Goal: Use online tool/utility: Utilize a website feature to perform a specific function

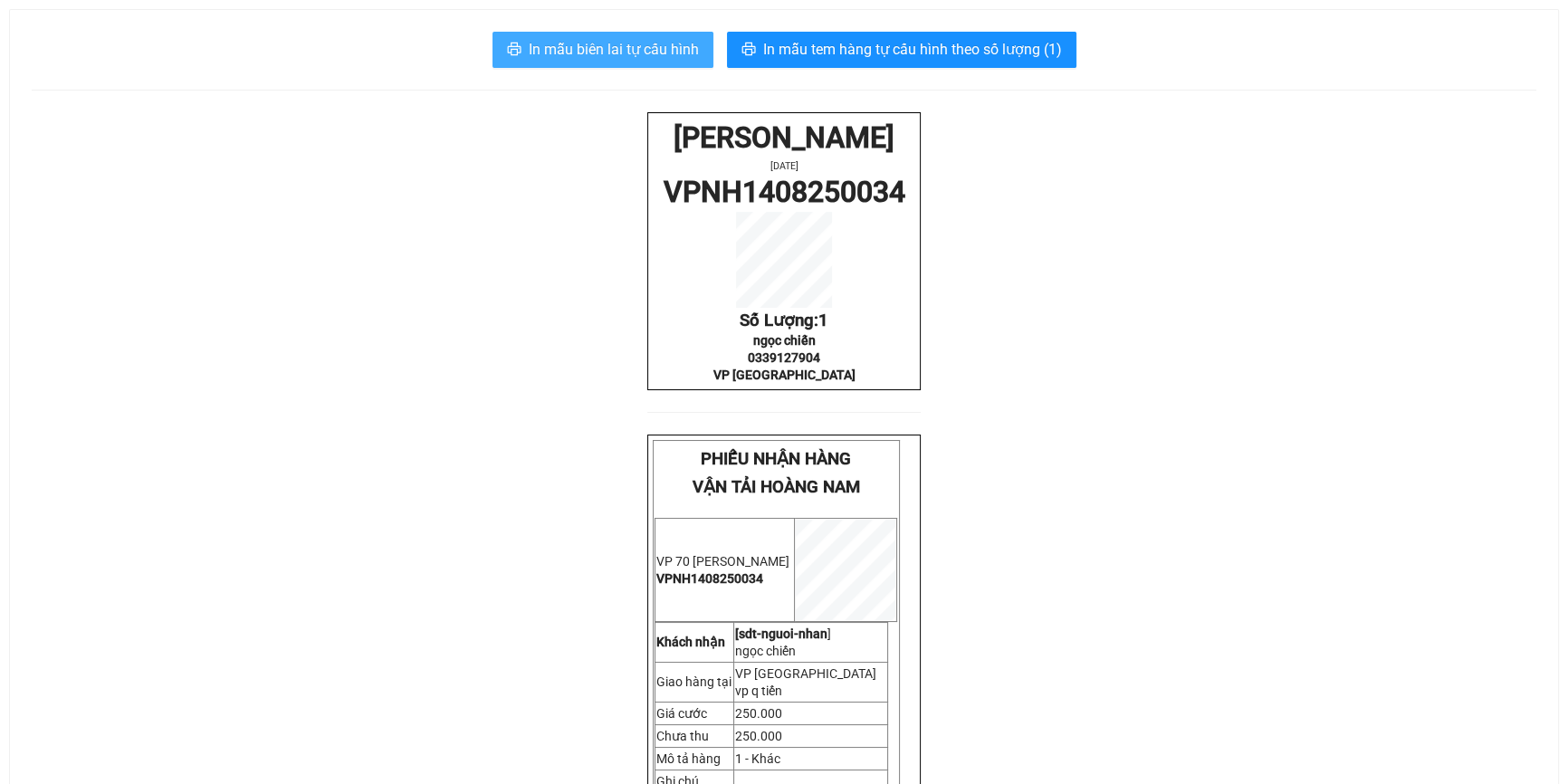
click at [679, 49] on span "In mẫu biên lai tự cấu hình" at bounding box center [614, 50] width 170 height 22
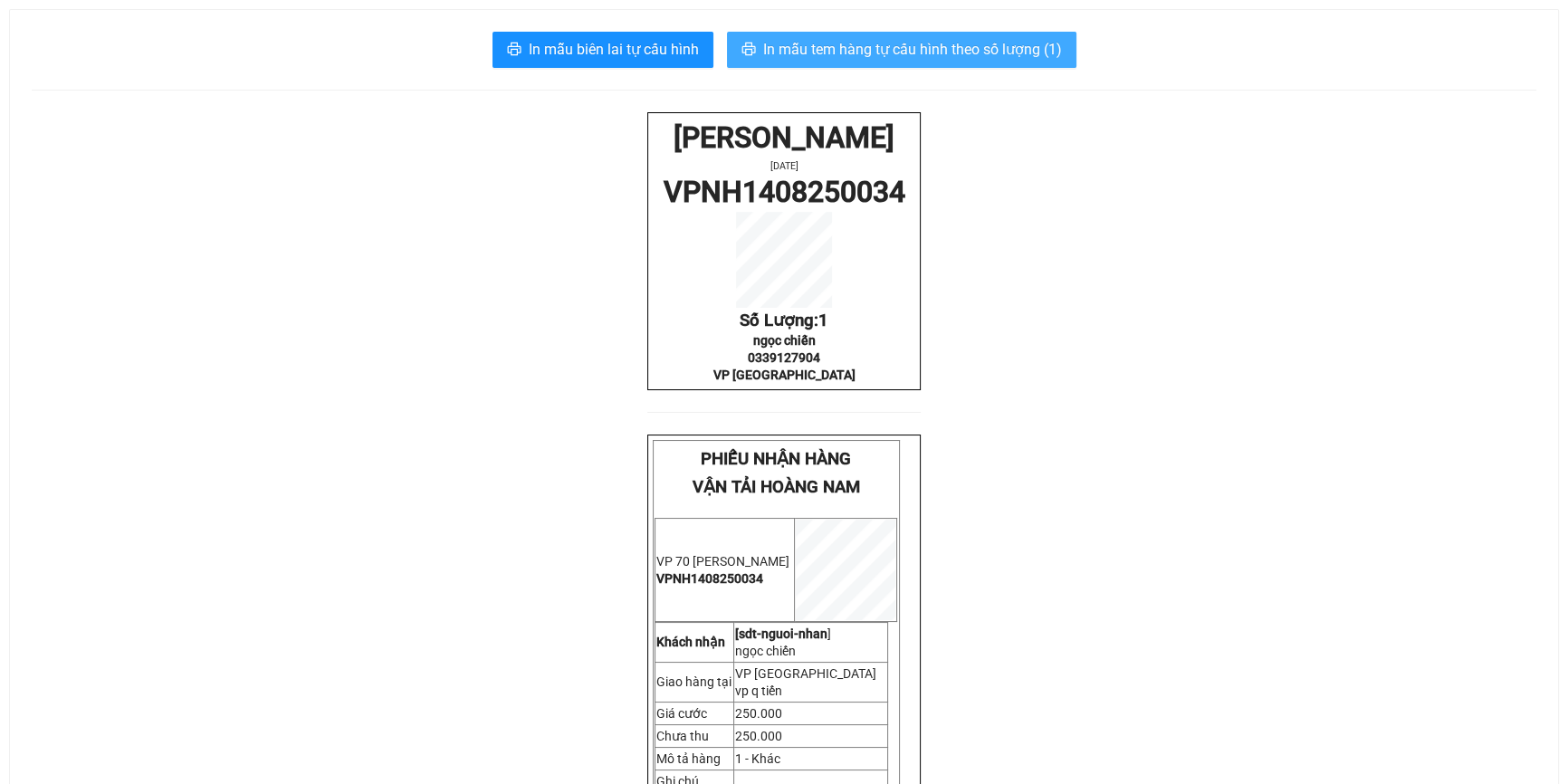
click at [976, 49] on span "In mẫu tem hàng tự cấu hình theo số lượng (1)" at bounding box center [912, 50] width 299 height 22
click at [910, 46] on span "In mẫu tem hàng tự cấu hình theo số lượng (1)" at bounding box center [912, 50] width 299 height 22
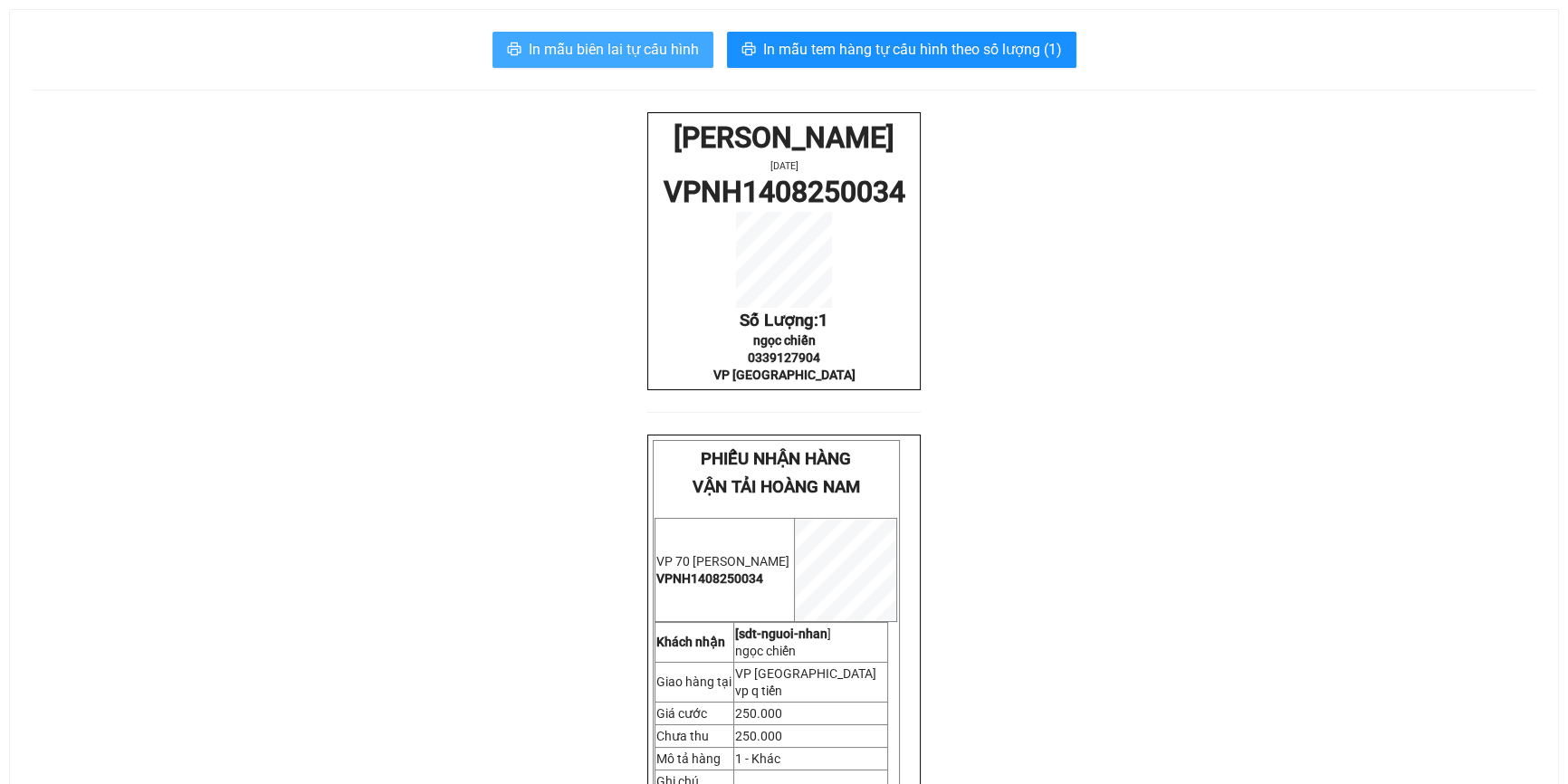
click at [587, 45] on span "In mẫu biên lai tự cấu hình" at bounding box center [614, 50] width 170 height 22
click at [648, 48] on span "In mẫu biên lai tự cấu hình" at bounding box center [614, 50] width 170 height 22
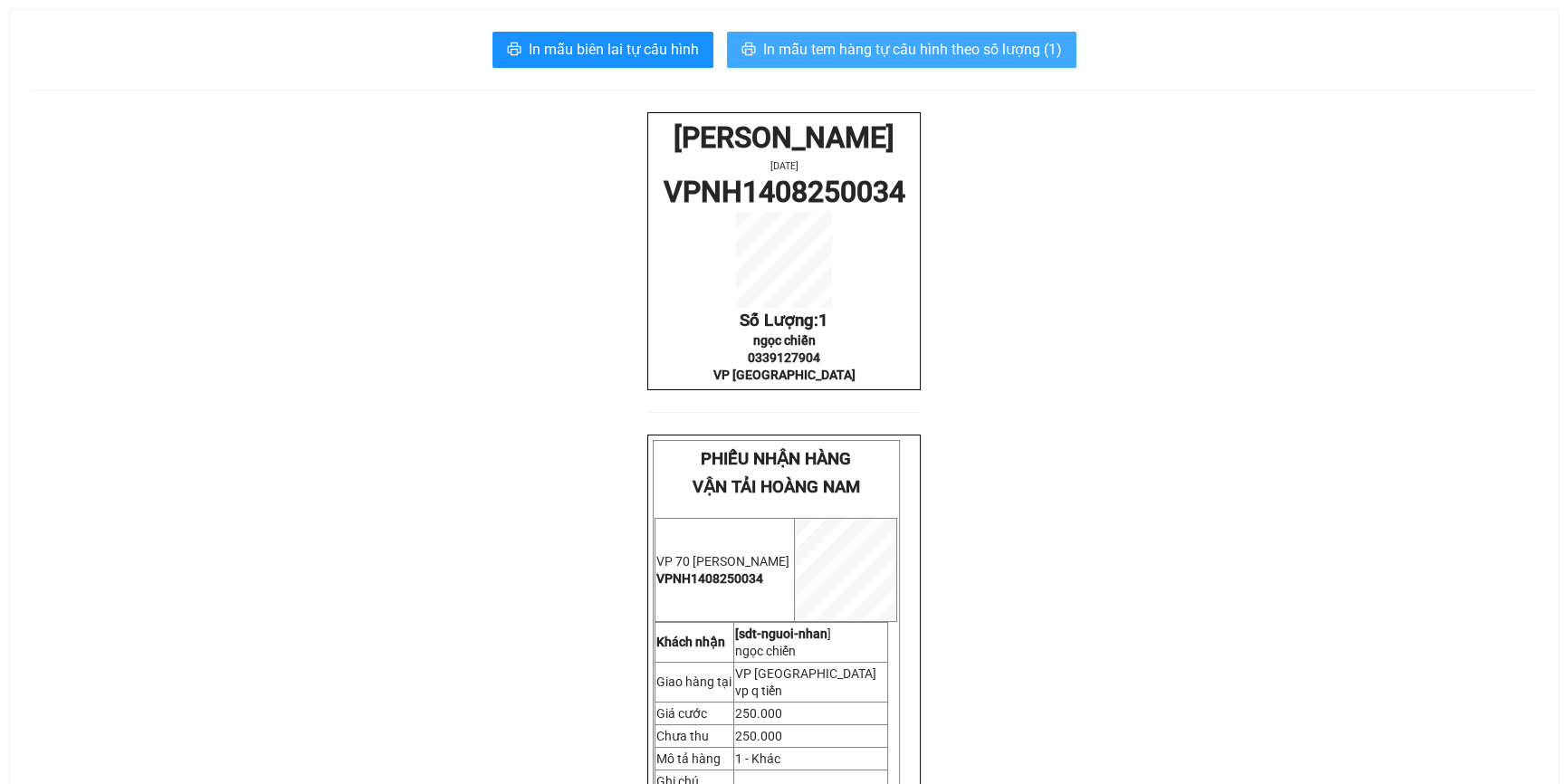
click at [978, 38] on span "In mẫu tem hàng tự cấu hình theo số lượng (1)" at bounding box center [912, 50] width 299 height 22
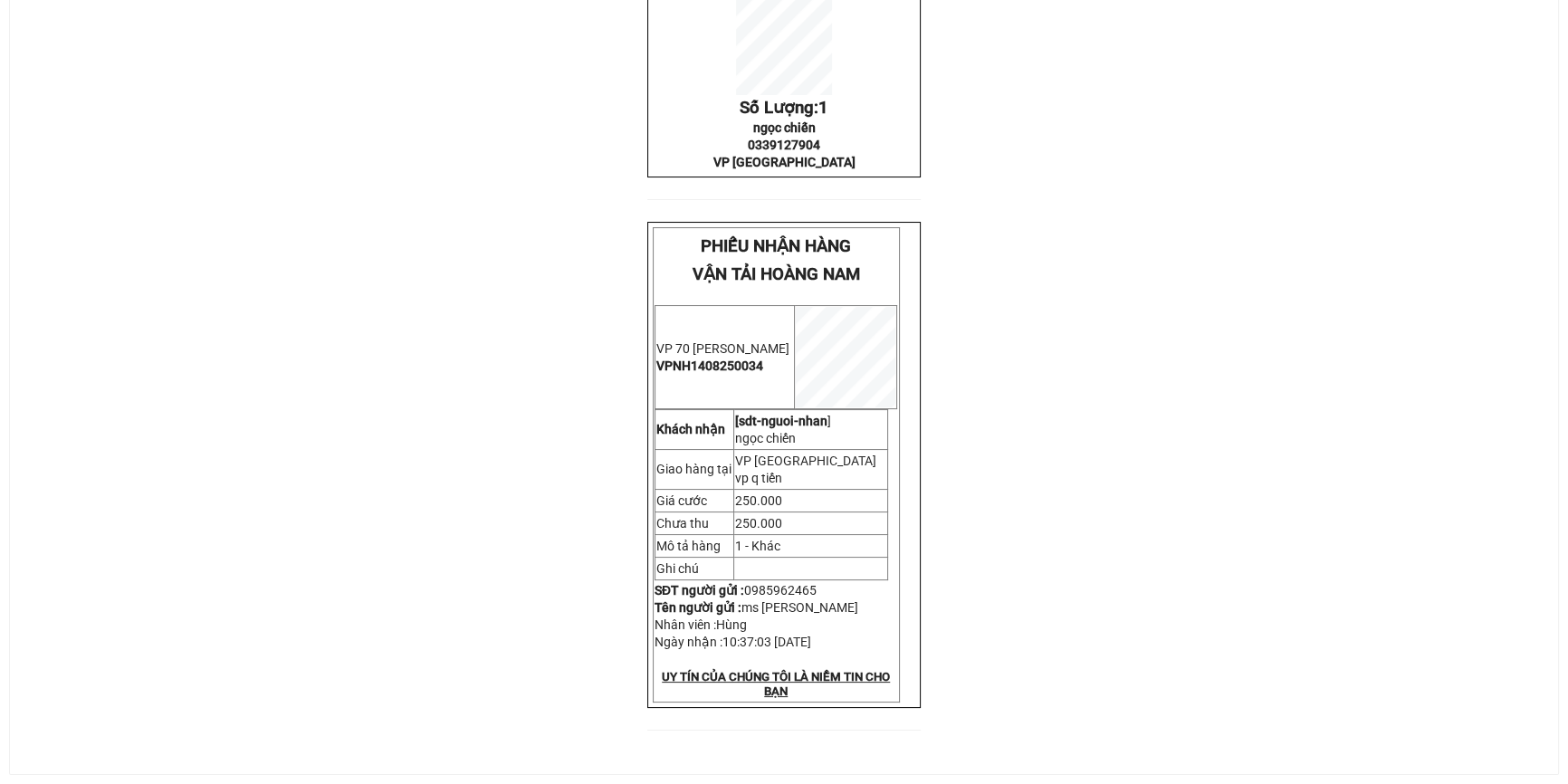
click at [814, 557] on td at bounding box center [810, 568] width 155 height 22
click at [815, 556] on td at bounding box center [810, 568] width 155 height 22
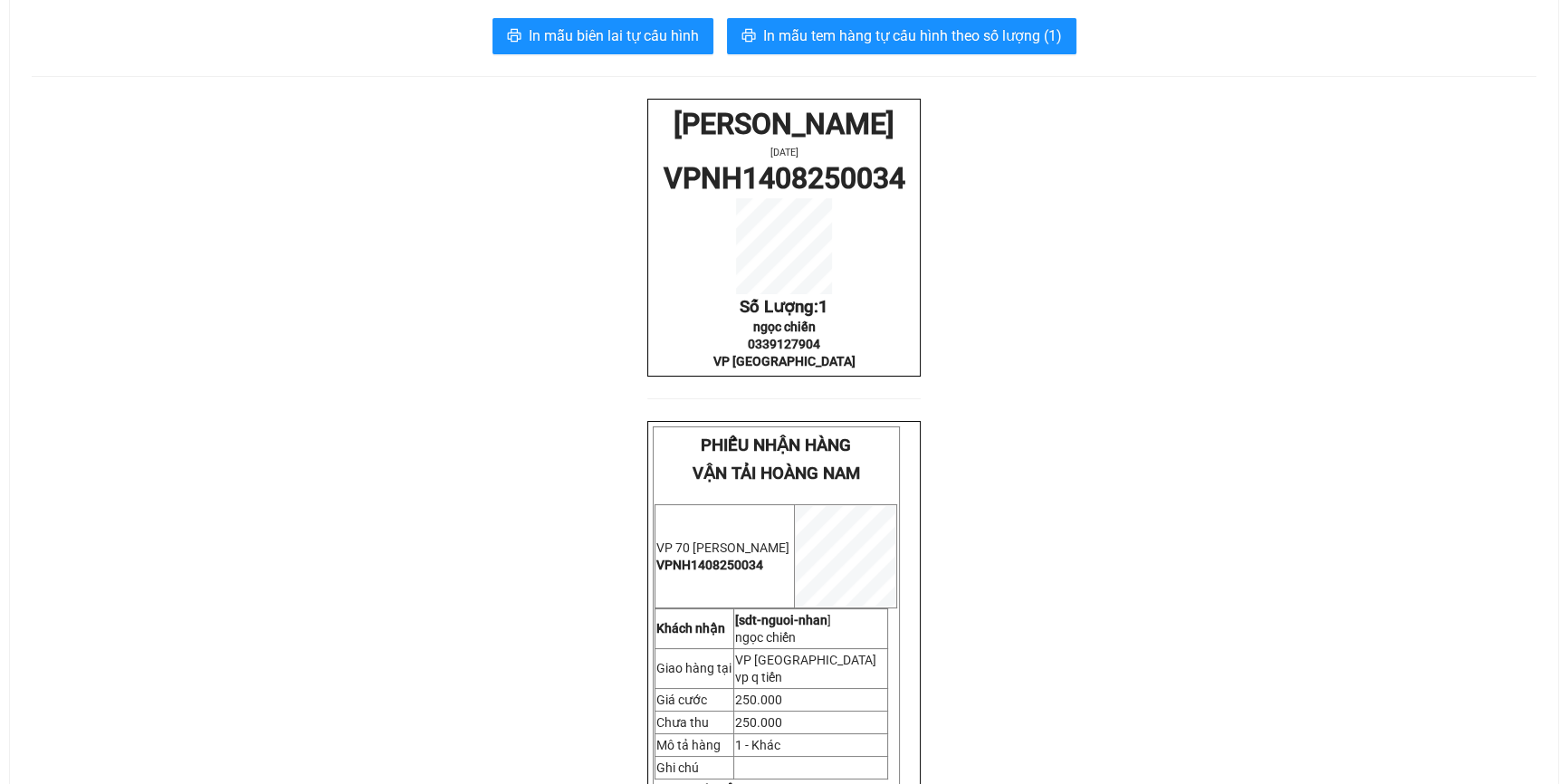
scroll to position [0, 0]
